Goal: Task Accomplishment & Management: Manage account settings

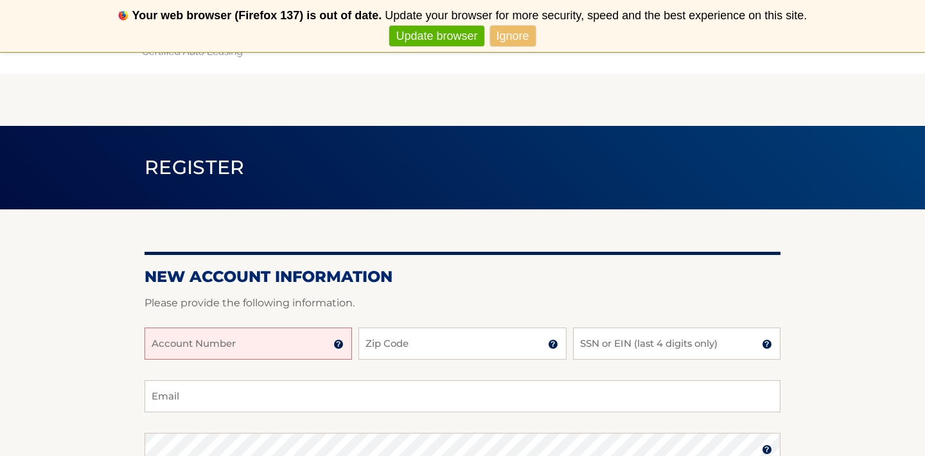
click at [164, 351] on input "Account Number" at bounding box center [249, 344] width 208 height 32
type input "44455994042"
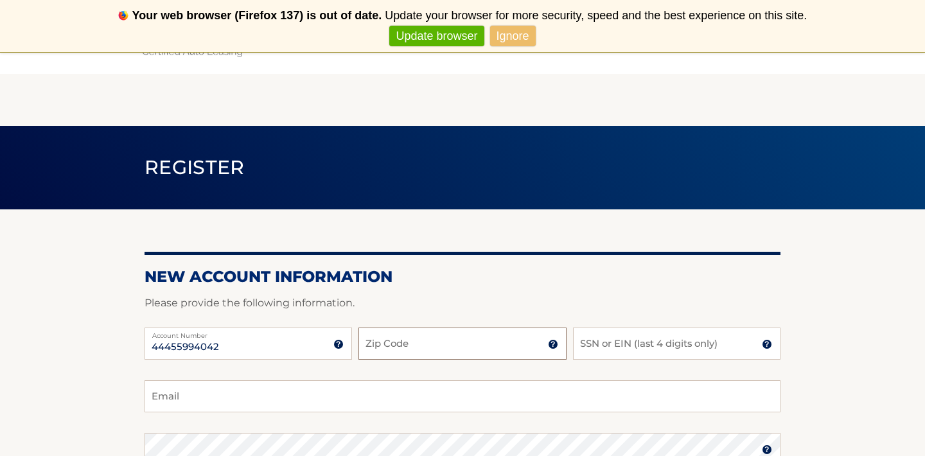
click at [385, 338] on input "Zip Code" at bounding box center [462, 344] width 208 height 32
type input "11426"
click at [584, 279] on h2 "New Account Information" at bounding box center [463, 276] width 636 height 19
click at [595, 342] on input "SSN or EIN (last 4 digits only)" at bounding box center [677, 344] width 208 height 32
type input "1875"
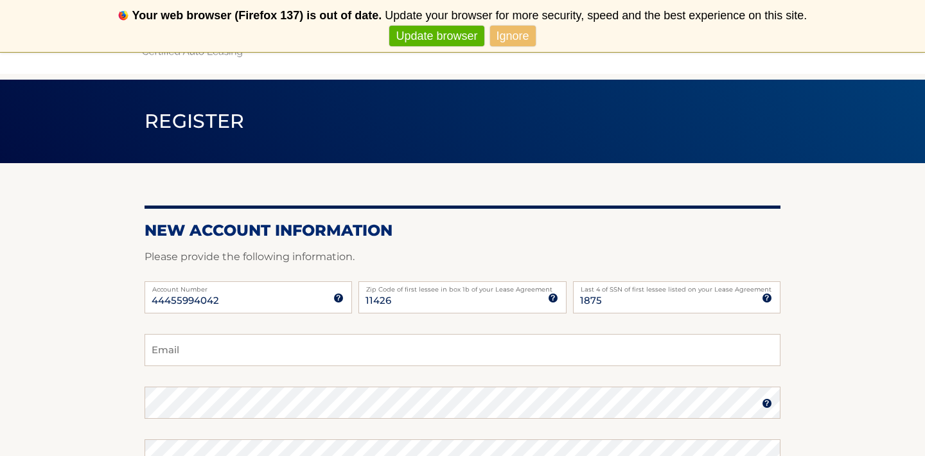
scroll to position [48, 0]
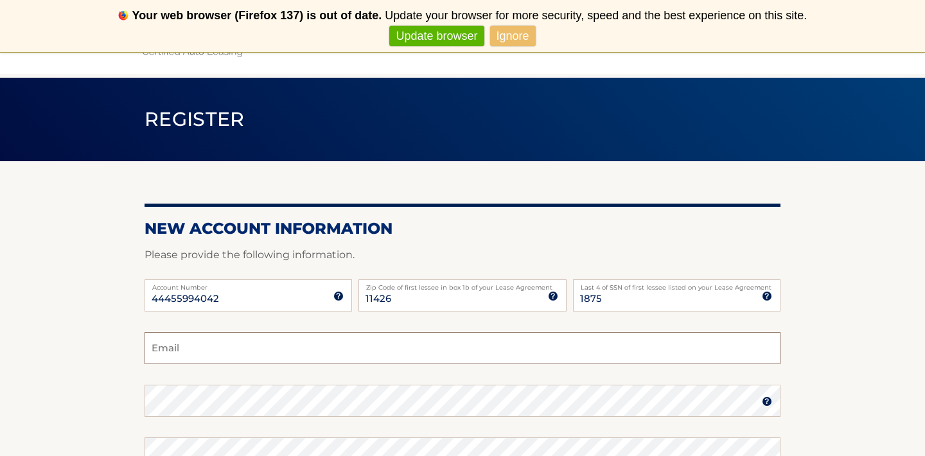
click at [173, 349] on input "Email" at bounding box center [463, 348] width 636 height 32
click at [197, 344] on input "Email" at bounding box center [463, 348] width 636 height 32
type input "clm9182003@verizon.net"
drag, startPoint x: 808, startPoint y: 238, endPoint x: 838, endPoint y: 230, distance: 31.2
click at [838, 230] on section "New Account Information Please provide the following information. 44455994042 A…" at bounding box center [462, 412] width 925 height 502
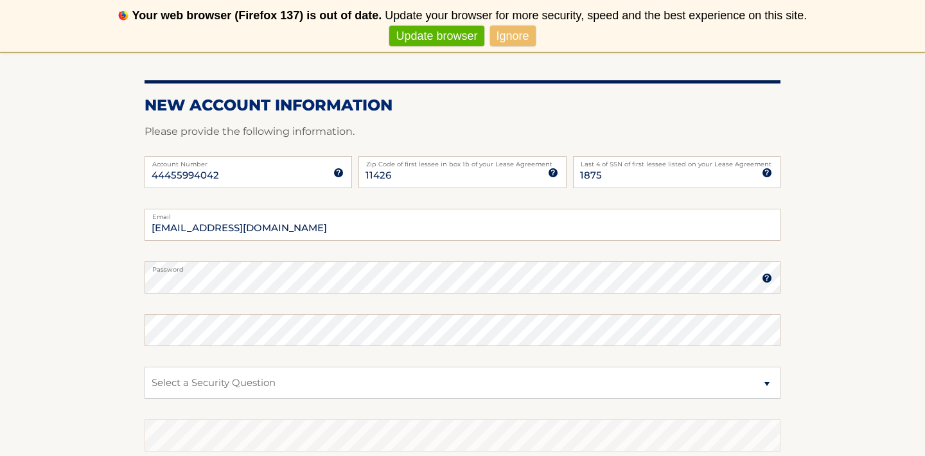
scroll to position [202, 0]
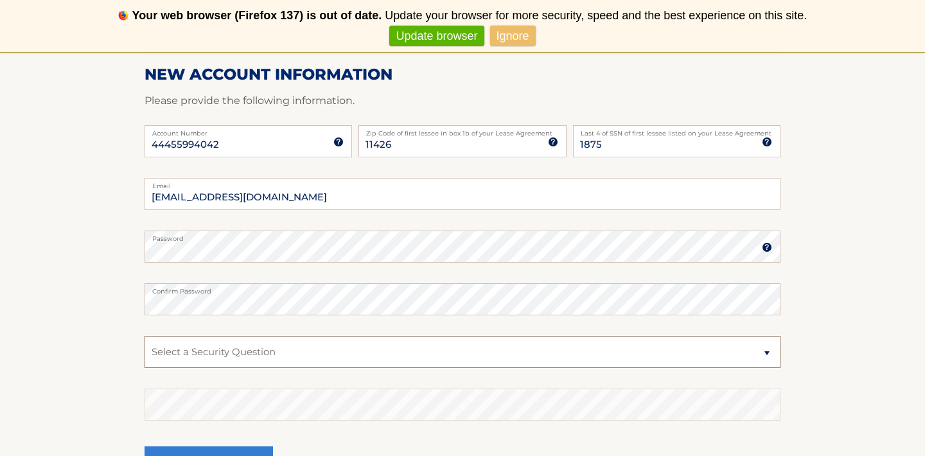
select select "2"
click option "What is your mother’s maiden name?" at bounding box center [0, 0] width 0 height 0
click at [211, 279] on fieldset "clm9182003@verizon.net Email Password Password should be a minimum of 6 charact…" at bounding box center [463, 343] width 636 height 331
click option "What is your mother’s maiden name?" at bounding box center [0, 0] width 0 height 0
drag, startPoint x: 878, startPoint y: 297, endPoint x: 860, endPoint y: 300, distance: 18.9
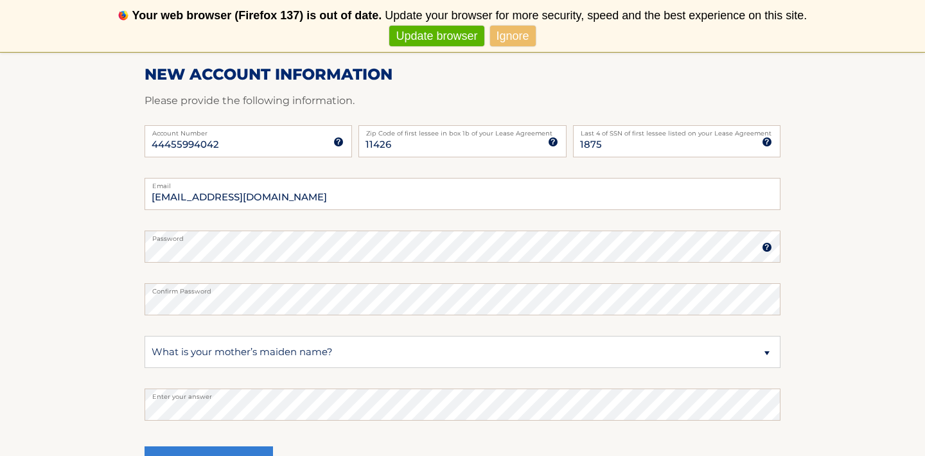
click at [860, 300] on section "New Account Information Please provide the following information. 44455994042 A…" at bounding box center [462, 258] width 925 height 502
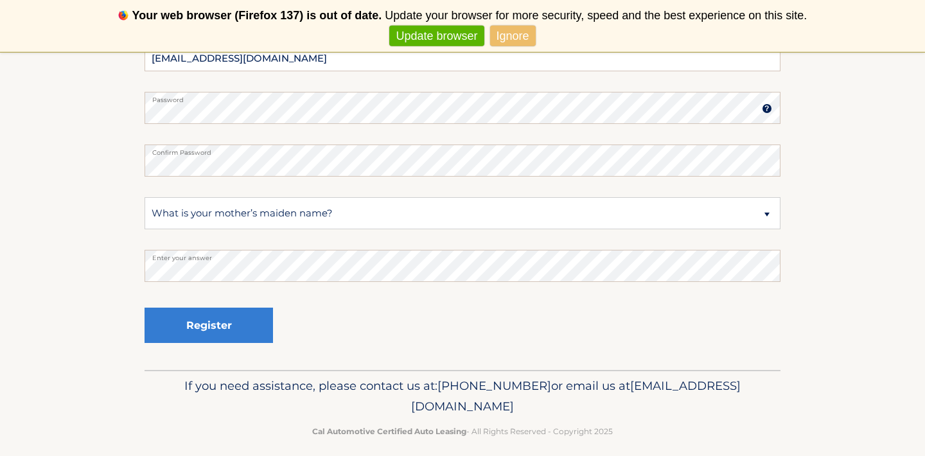
scroll to position [353, 0]
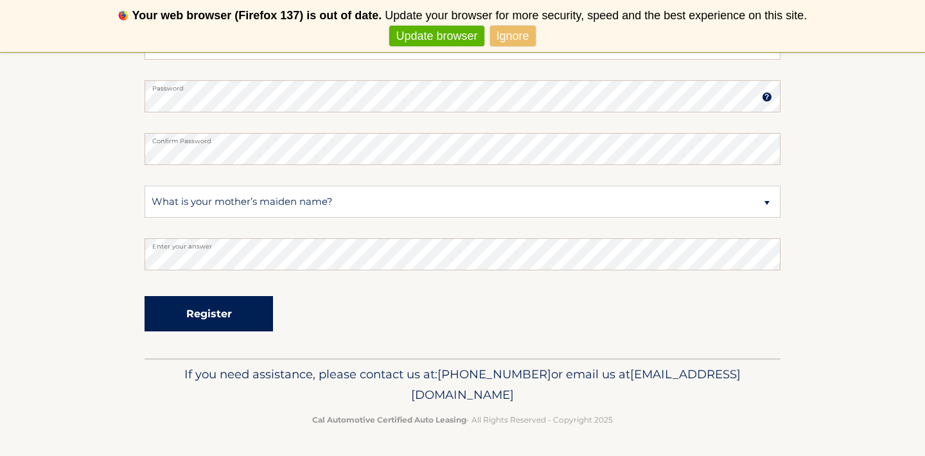
click at [210, 304] on button "Register" at bounding box center [209, 313] width 128 height 35
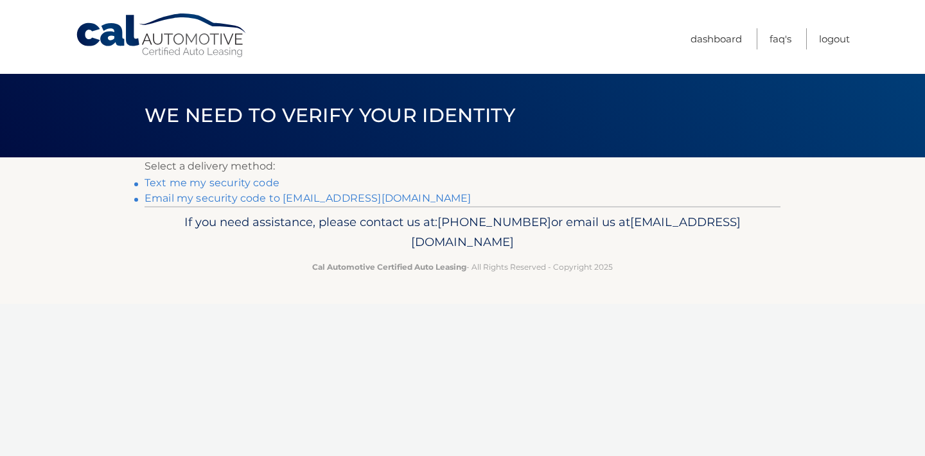
click at [173, 182] on link "Text me my security code" at bounding box center [212, 183] width 135 height 12
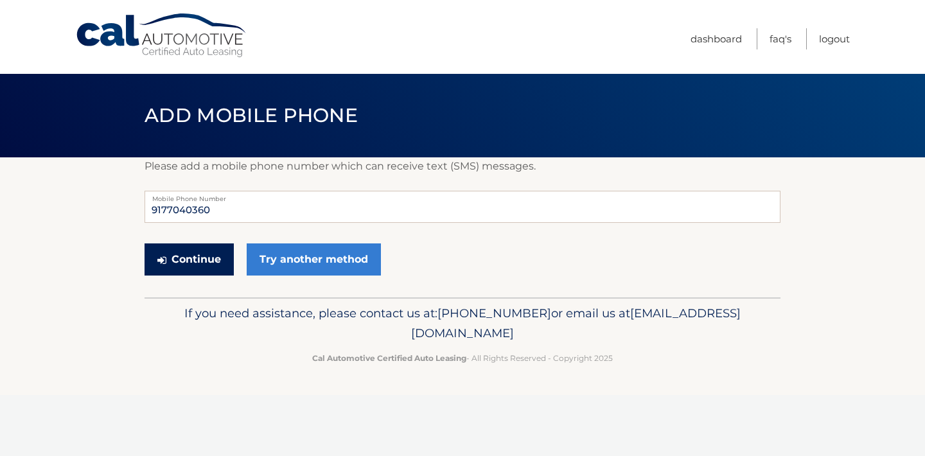
click at [174, 255] on button "Continue" at bounding box center [189, 259] width 89 height 32
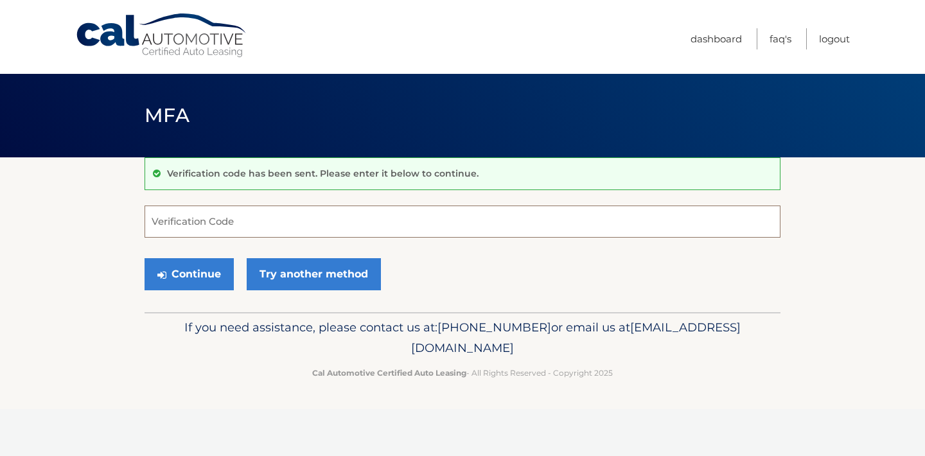
click at [170, 222] on input "Verification Code" at bounding box center [463, 222] width 636 height 32
type input "139626"
click at [197, 270] on button "Continue" at bounding box center [189, 274] width 89 height 32
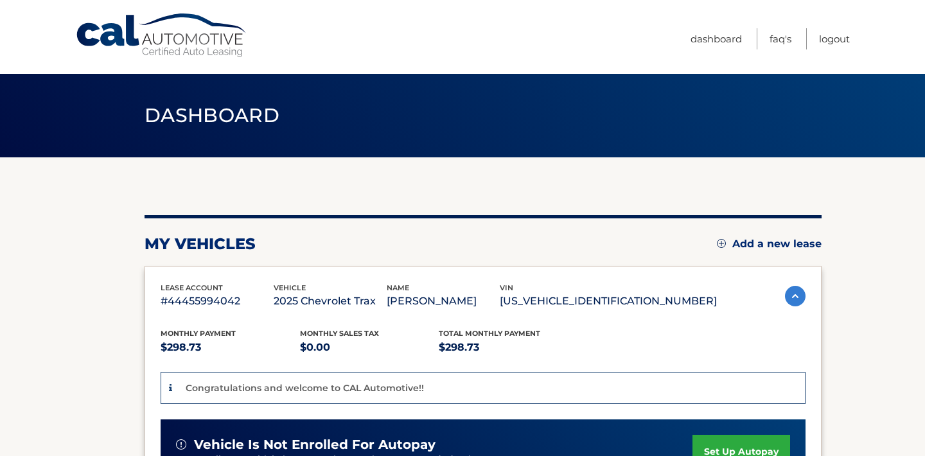
click at [405, 133] on header "Dashboard" at bounding box center [463, 116] width 636 height 84
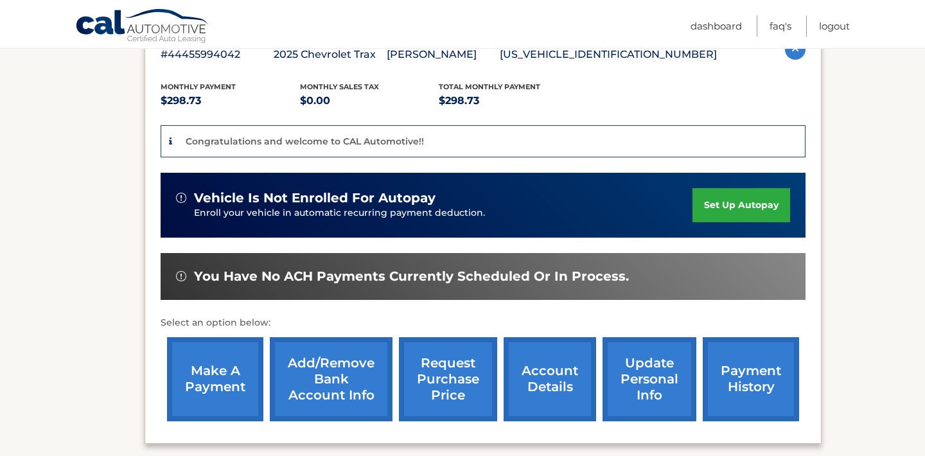
scroll to position [278, 0]
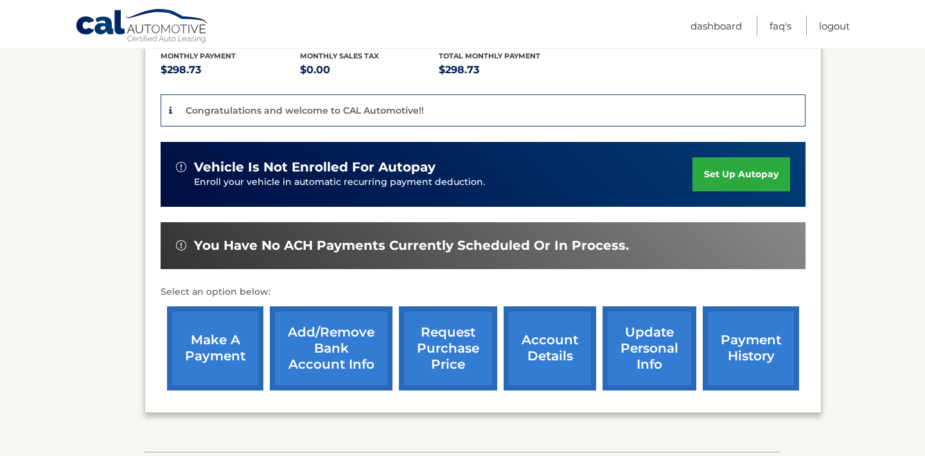
click at [697, 177] on link "set up autopay" at bounding box center [742, 174] width 98 height 34
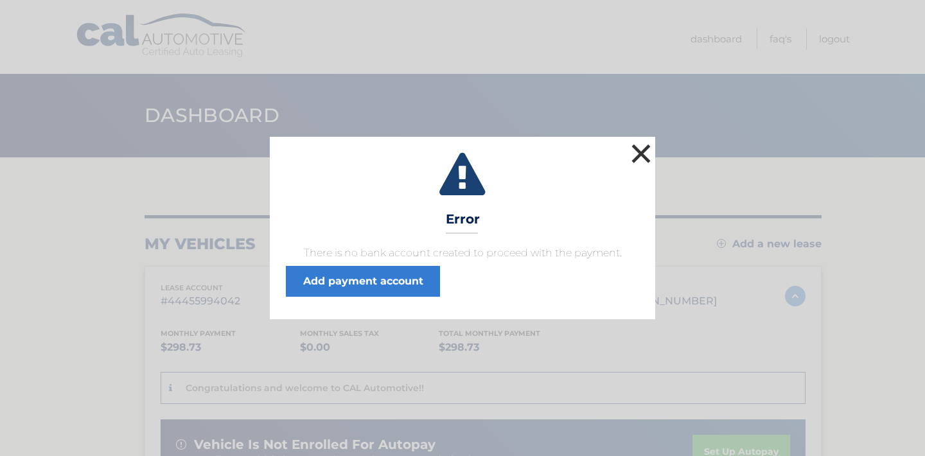
click at [642, 150] on button "×" at bounding box center [641, 154] width 26 height 26
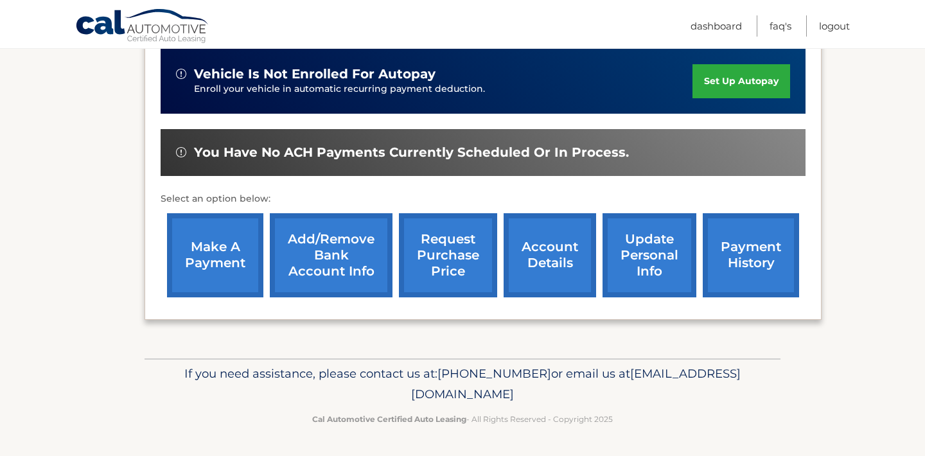
scroll to position [340, 0]
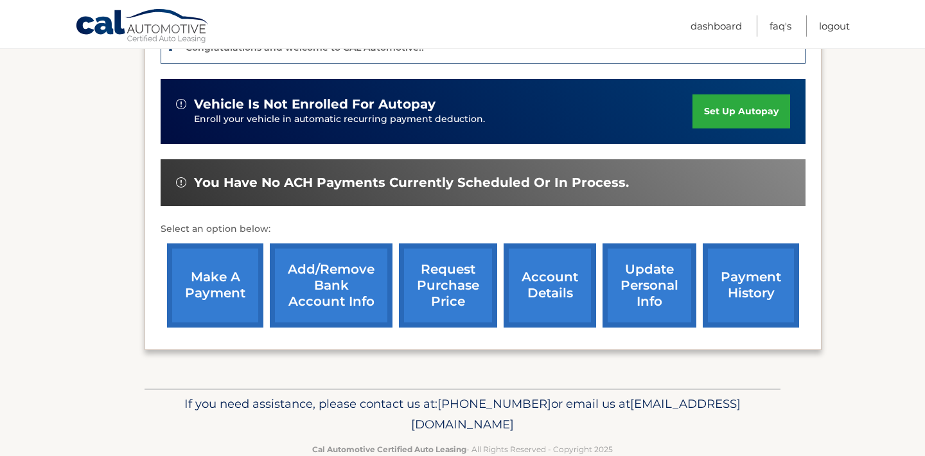
click at [693, 111] on link "set up autopay" at bounding box center [742, 111] width 98 height 34
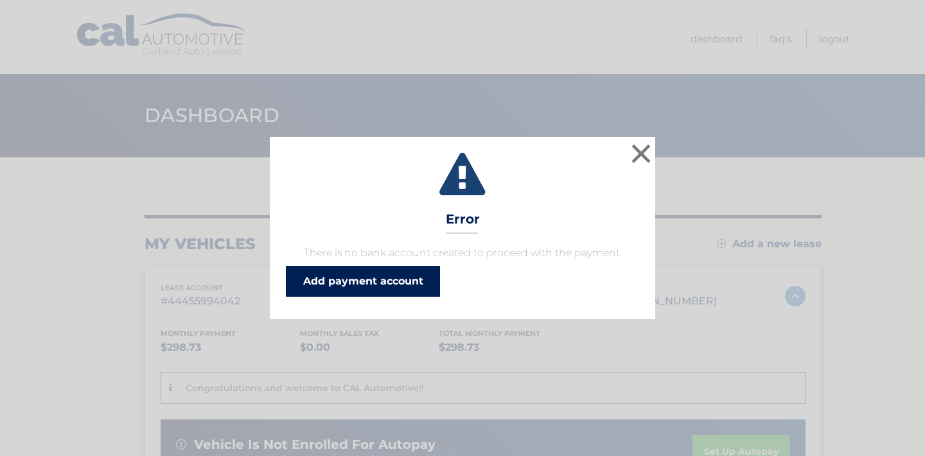
click at [403, 279] on link "Add payment account" at bounding box center [363, 281] width 154 height 31
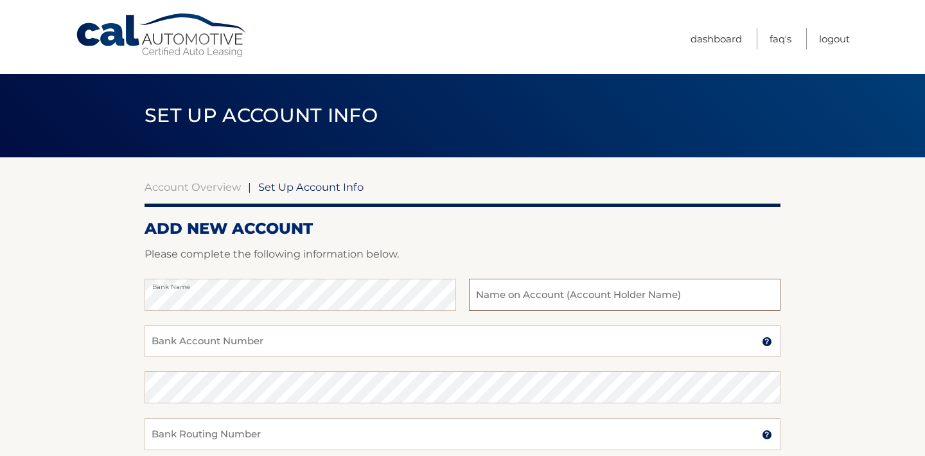
drag, startPoint x: 498, startPoint y: 295, endPoint x: 506, endPoint y: 295, distance: 8.4
click at [499, 295] on input "text" at bounding box center [625, 295] width 312 height 32
type input "[PERSON_NAME]"
click at [189, 339] on input "Bank Account Number" at bounding box center [463, 341] width 636 height 32
click at [190, 334] on input "Bank Account Number" at bounding box center [463, 341] width 636 height 32
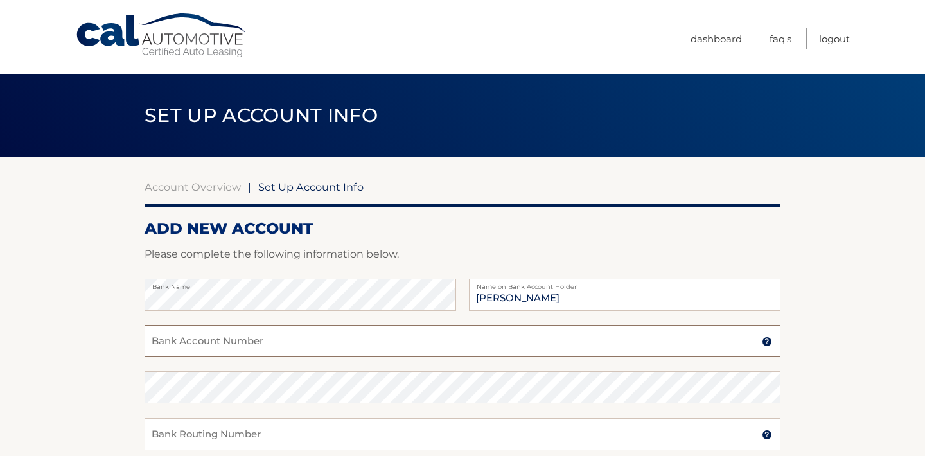
click at [181, 339] on input "Bank Account Number" at bounding box center [463, 341] width 636 height 32
type input "4023580545"
click at [167, 434] on input "Bank Routing Number" at bounding box center [463, 434] width 636 height 32
type input "021313103"
click at [838, 209] on section "Account Overview | Set Up Account Info ADD NEW ACCOUNT Please complete the foll…" at bounding box center [462, 402] width 925 height 490
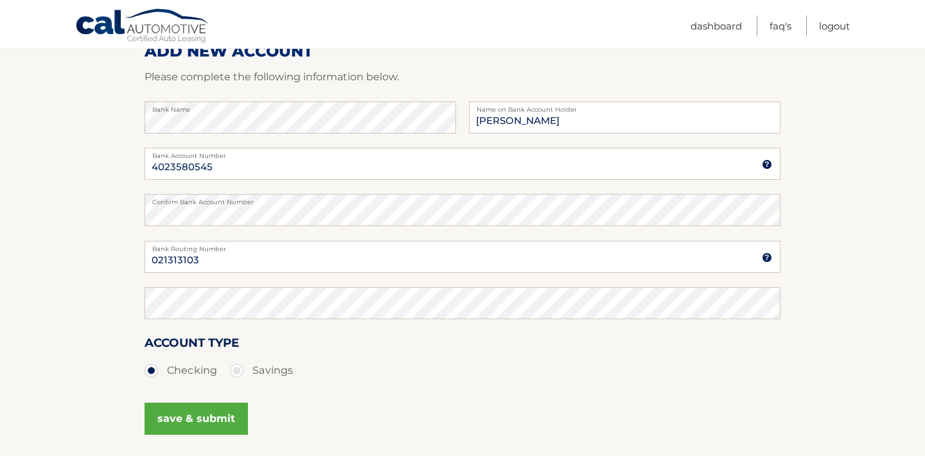
scroll to position [185, 0]
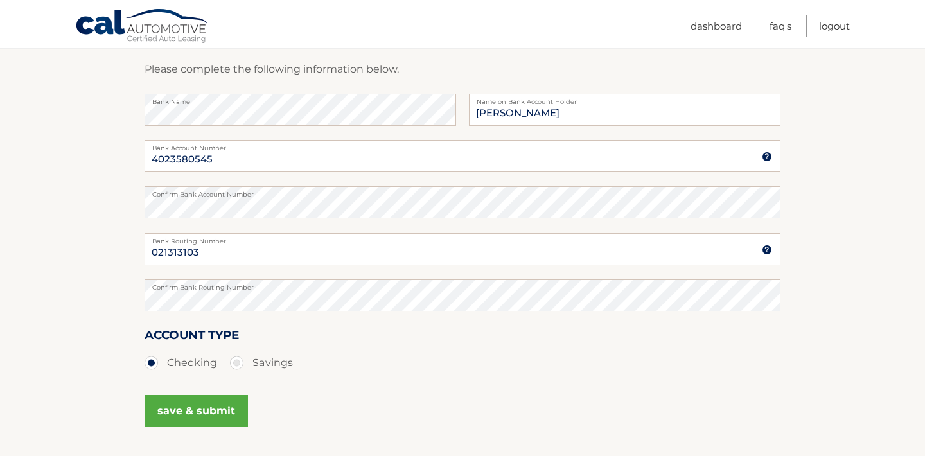
click at [191, 411] on button "save & submit" at bounding box center [196, 411] width 103 height 32
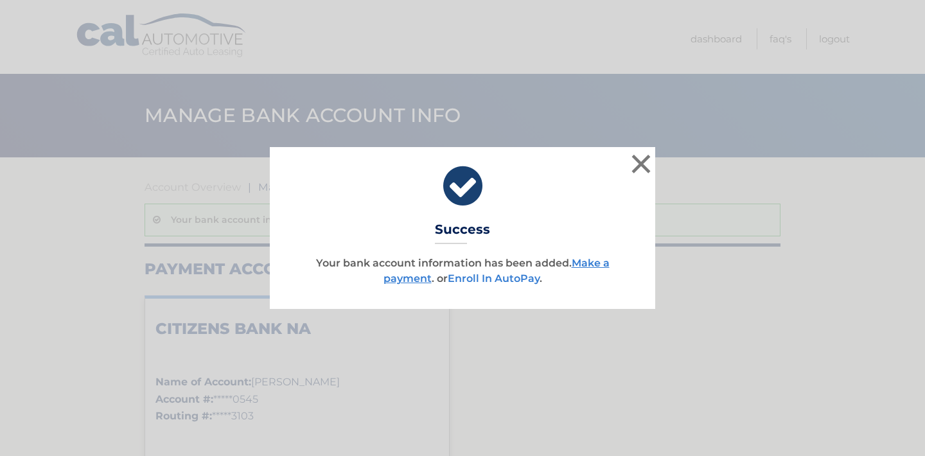
click at [501, 280] on link "Enroll In AutoPay" at bounding box center [494, 278] width 92 height 12
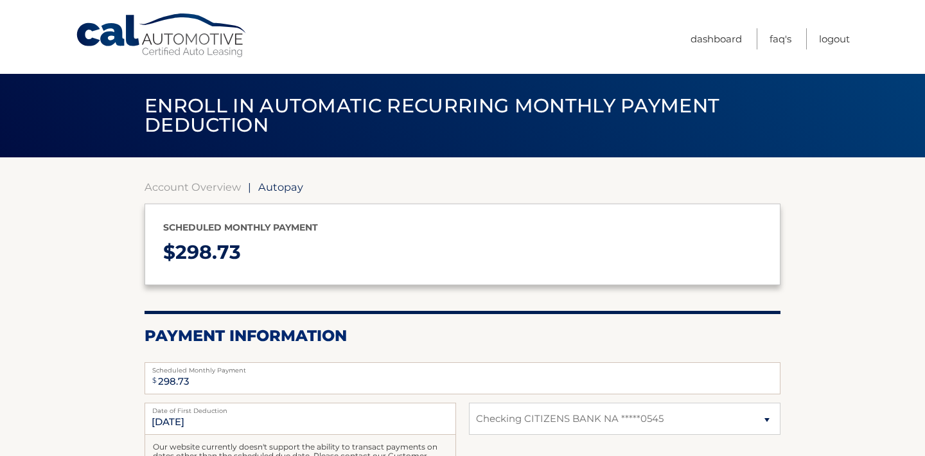
select select "MzA0NzQ4MDYtMTJjZC00ZmQyLWJiZDEtZDIwODI5NTBjN2Ex"
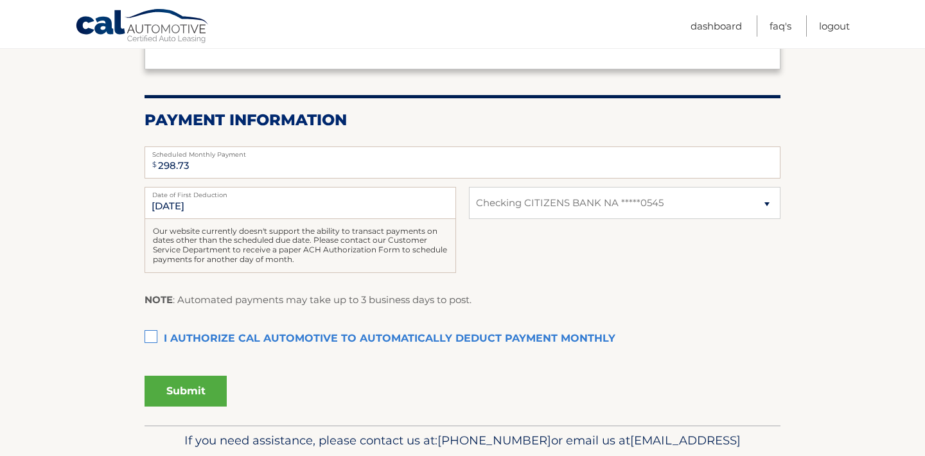
scroll to position [247, 0]
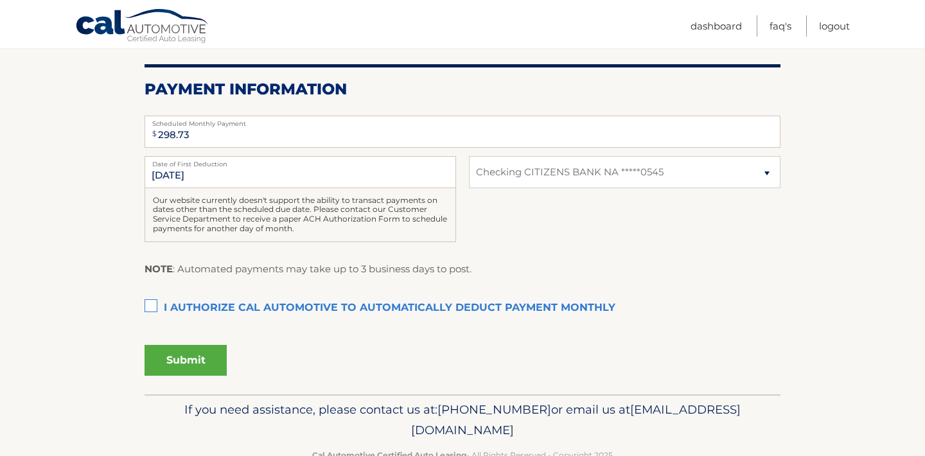
click at [150, 303] on label "I authorize cal automotive to automatically deduct payment monthly This checkbo…" at bounding box center [463, 309] width 636 height 26
click at [0, 0] on input "I authorize cal automotive to automatically deduct payment monthly This checkbo…" at bounding box center [0, 0] width 0 height 0
click at [195, 362] on button "Submit" at bounding box center [186, 360] width 82 height 31
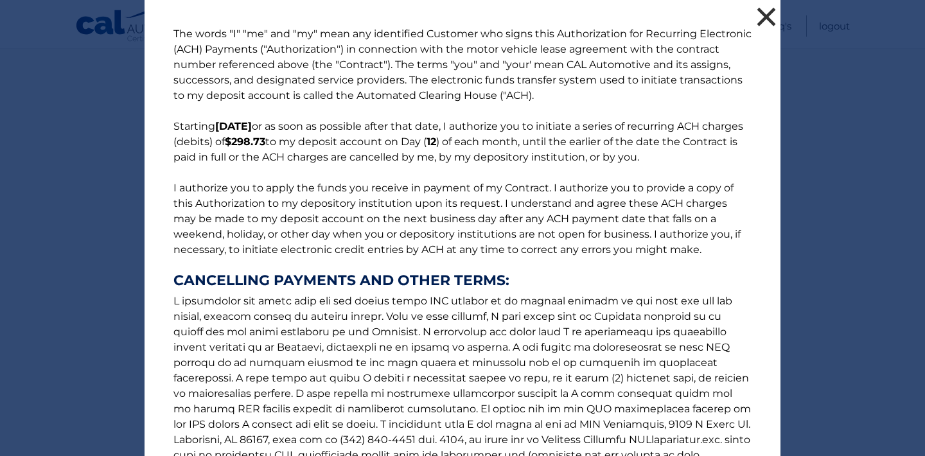
click at [770, 14] on button "×" at bounding box center [767, 17] width 26 height 26
